Goal: Transaction & Acquisition: Purchase product/service

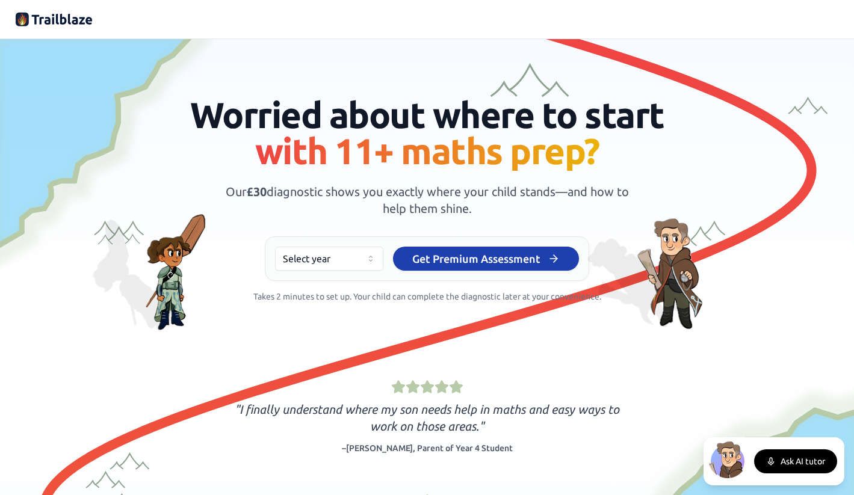
drag, startPoint x: 231, startPoint y: 196, endPoint x: 543, endPoint y: 212, distance: 312.8
click at [543, 212] on p "Our £30 diagnostic shows you exactly where your child stands—and how to help th…" at bounding box center [427, 201] width 404 height 34
click at [433, 196] on span "Our £30 diagnostic shows you exactly where your child stands—and how to help th…" at bounding box center [427, 200] width 403 height 31
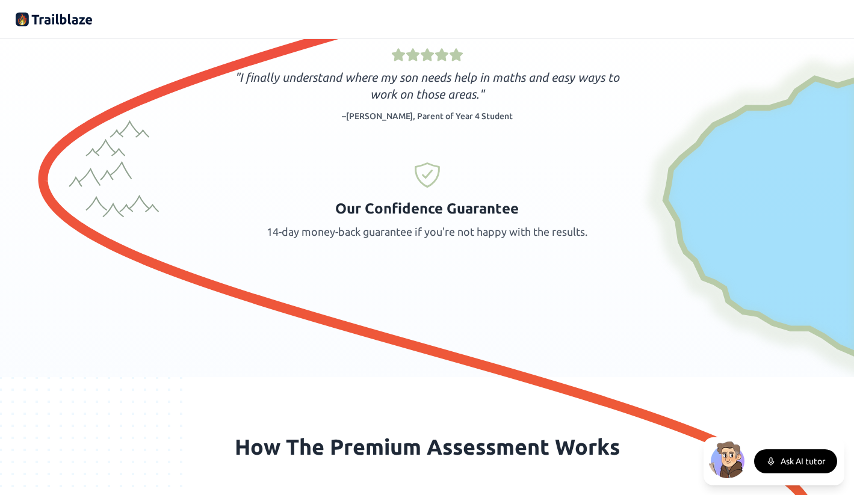
scroll to position [216, 0]
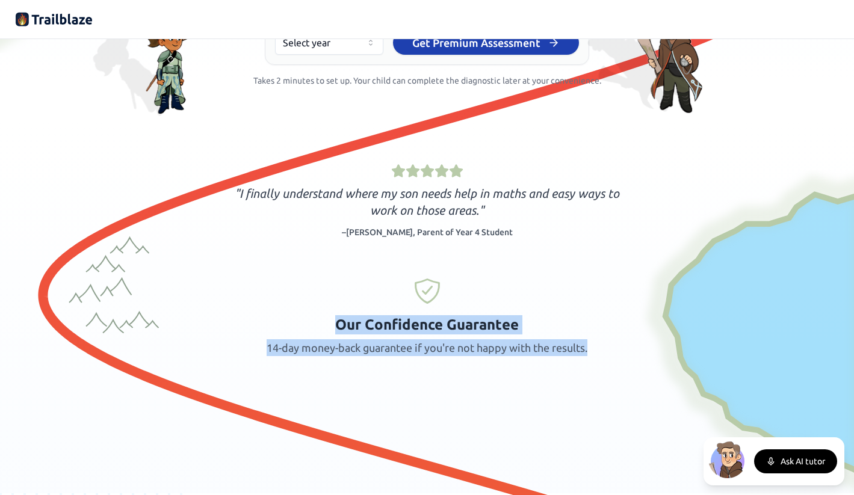
drag, startPoint x: 592, startPoint y: 346, endPoint x: 421, endPoint y: 288, distance: 179.9
click at [421, 288] on div "Our Confidence Guarantee 14-day money-back guarantee if you're not happy with t…" at bounding box center [427, 316] width 404 height 79
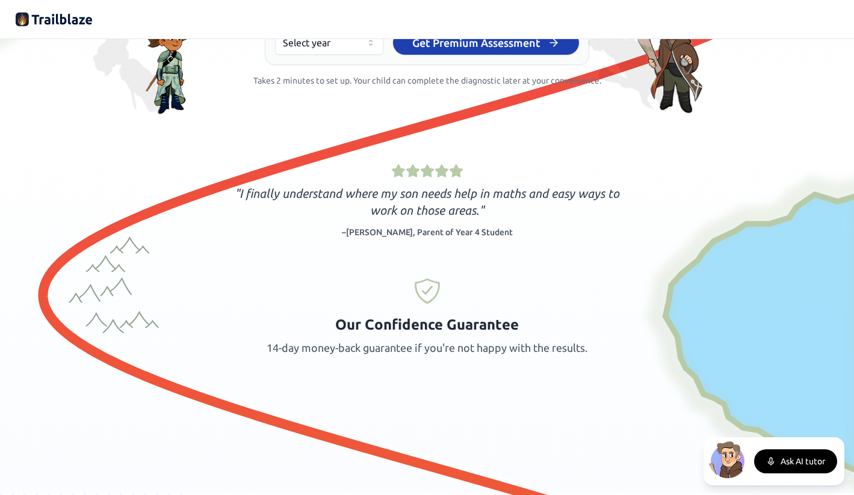
click at [430, 299] on icon at bounding box center [427, 291] width 29 height 29
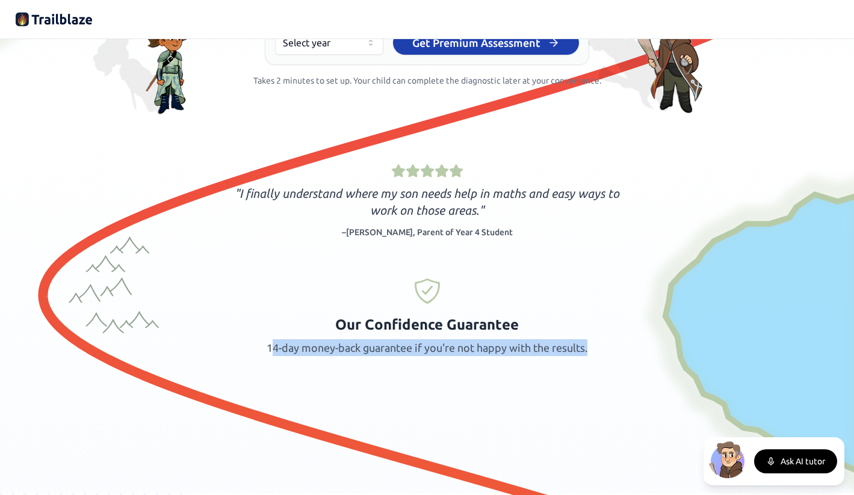
drag, startPoint x: 268, startPoint y: 345, endPoint x: 611, endPoint y: 348, distance: 342.5
click at [611, 348] on div "Our Confidence Guarantee 14-day money-back guarantee if you're not happy with t…" at bounding box center [427, 316] width 404 height 79
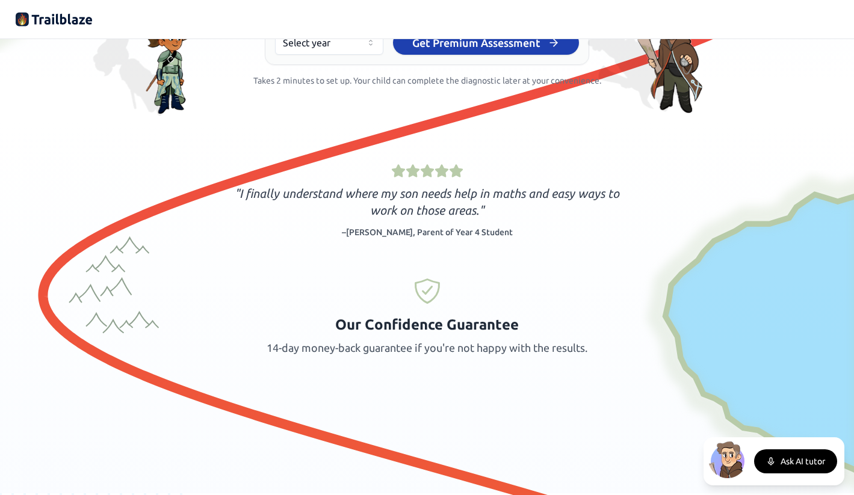
click at [480, 338] on div "Our Confidence Guarantee 14-day money-back guarantee if you're not happy with t…" at bounding box center [427, 316] width 404 height 79
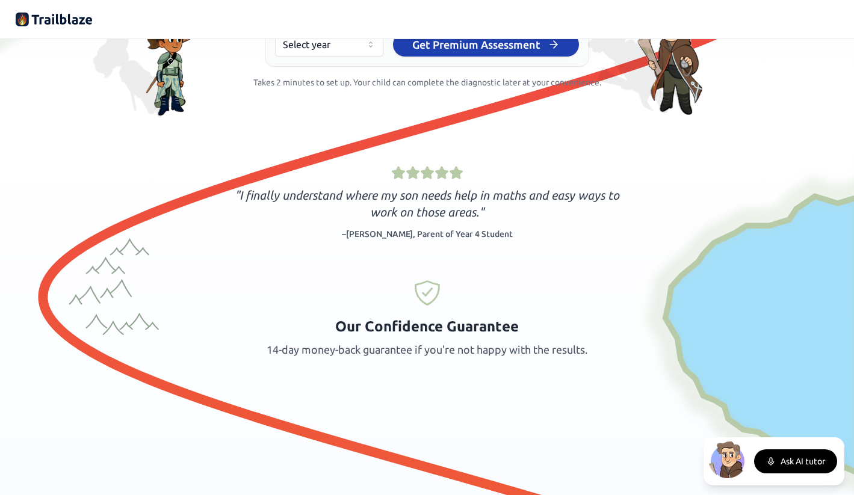
scroll to position [221, 0]
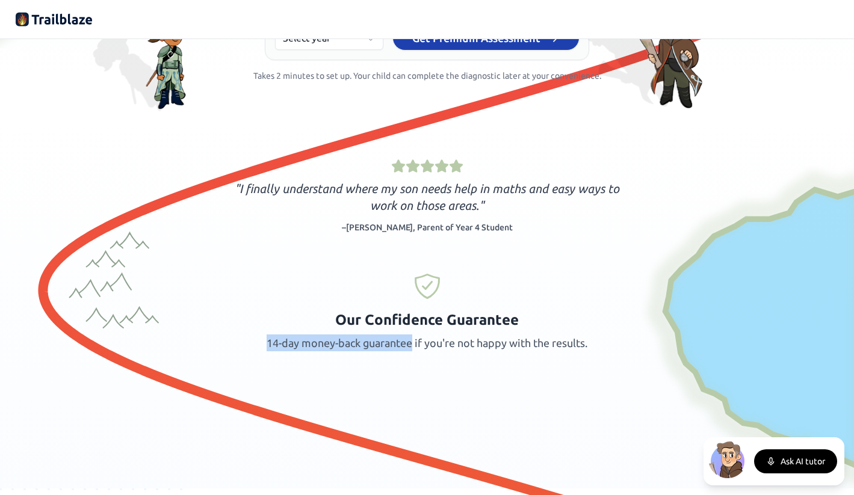
drag, startPoint x: 265, startPoint y: 344, endPoint x: 413, endPoint y: 347, distance: 148.1
click at [413, 347] on p "14-day money-back guarantee if you're not happy with the results." at bounding box center [427, 343] width 321 height 17
copy p "14-day money-back guarantee"
